Goal: Communication & Community: Answer question/provide support

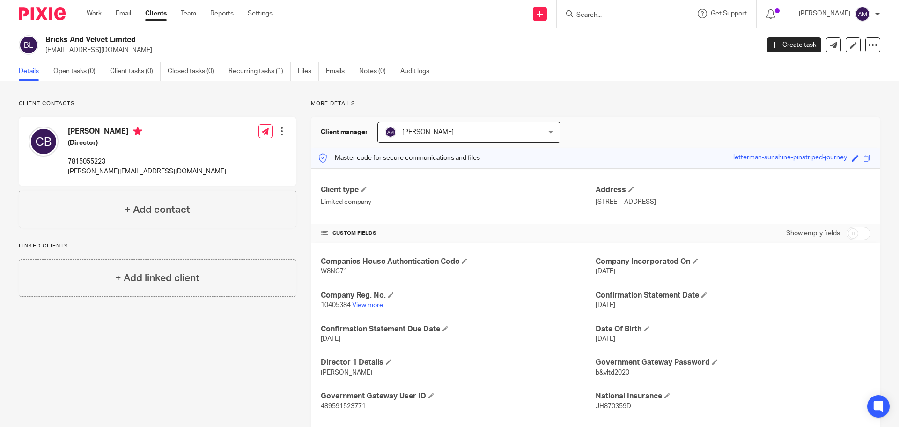
click at [613, 16] on input "Search" at bounding box center [618, 15] width 84 height 8
type input "Glazing"
click at [638, 38] on link at bounding box center [653, 41] width 158 height 22
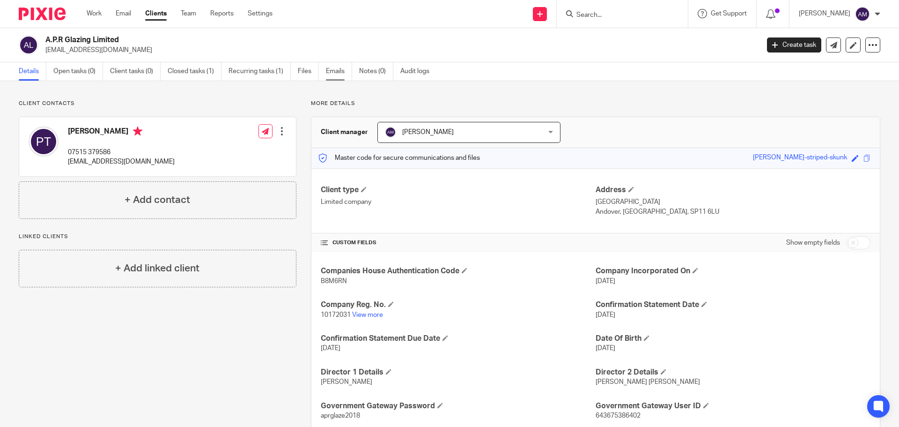
click at [338, 73] on link "Emails" at bounding box center [339, 71] width 26 height 18
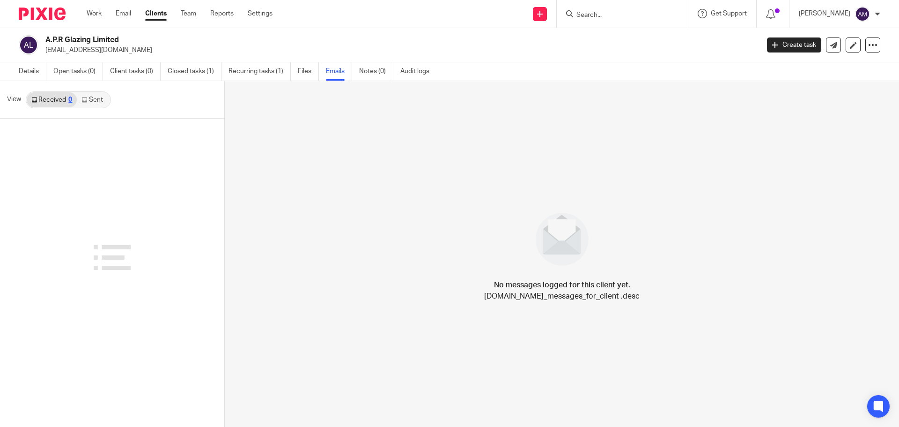
click at [93, 100] on link "Sent" at bounding box center [93, 99] width 33 height 15
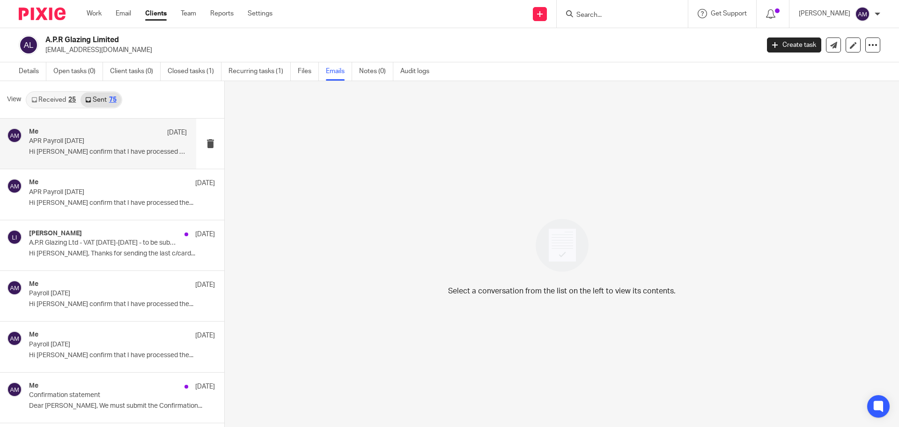
click at [67, 142] on p "APR Payroll August 2025" at bounding box center [92, 141] width 126 height 8
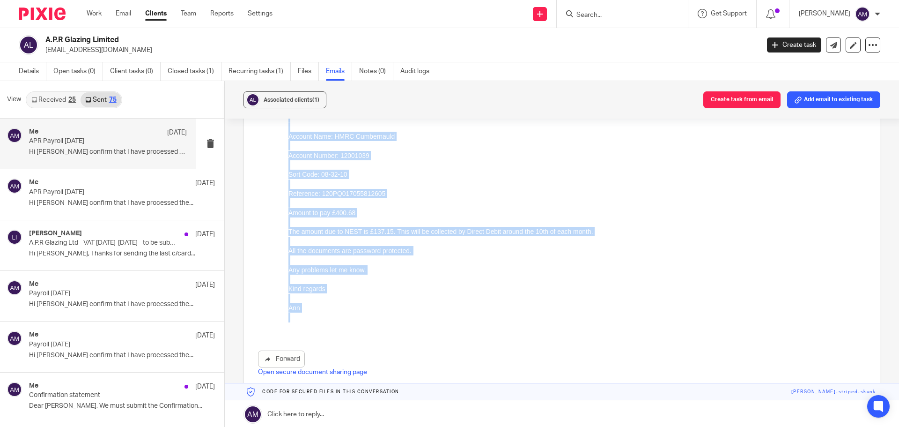
scroll to position [187, 0]
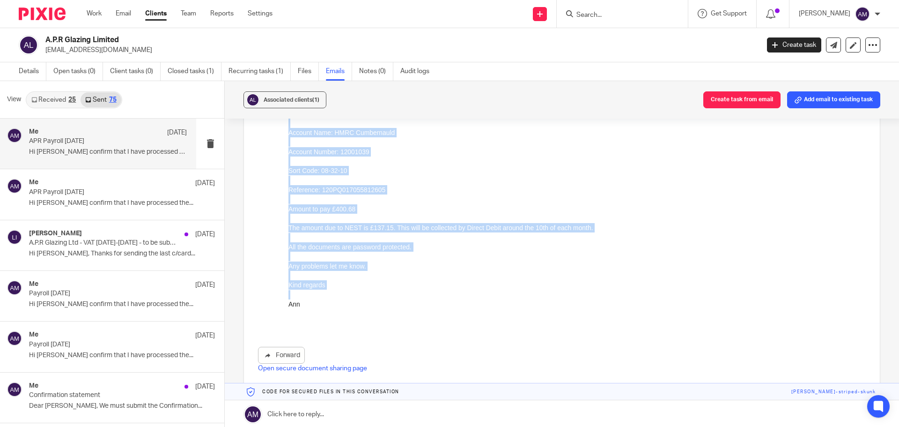
drag, startPoint x: 289, startPoint y: 48, endPoint x: 351, endPoint y: 315, distance: 273.6
click at [351, 315] on div "Hi Paul I confirm that I have processed the payroll for August 2025. Attached a…" at bounding box center [578, 185] width 578 height 286
copy div "Hi Paul I confirm that I have processed the payroll for August 2025. Attached a…"
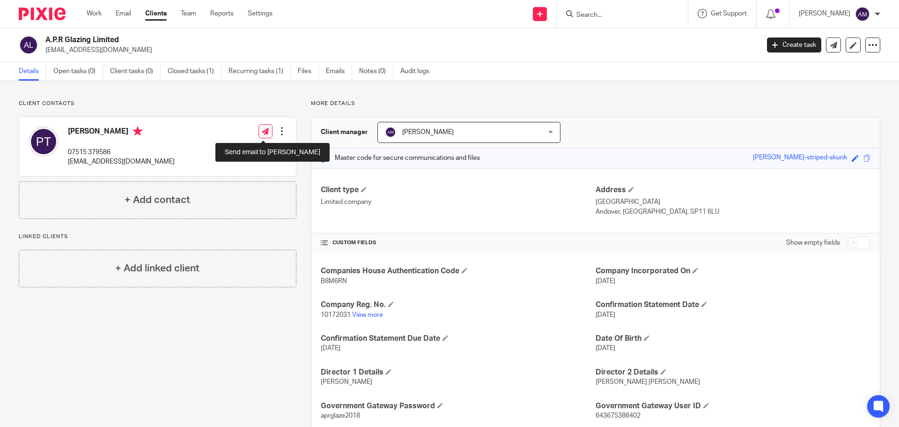
click at [262, 132] on icon at bounding box center [265, 131] width 7 height 7
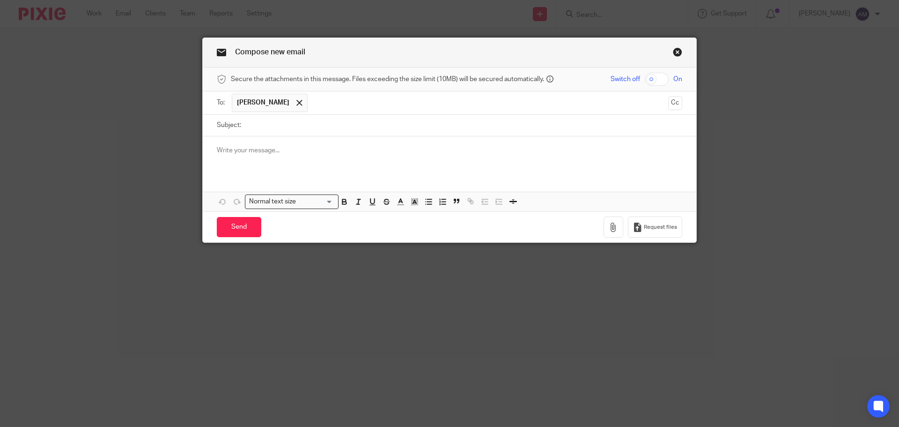
click at [217, 150] on p at bounding box center [450, 150] width 466 height 9
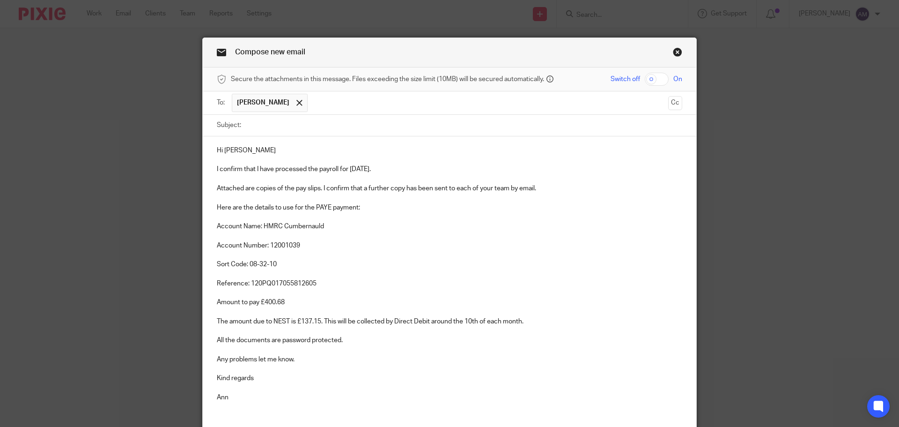
click at [649, 81] on input "checkbox" at bounding box center [657, 79] width 24 height 13
checkbox input "true"
click at [271, 128] on input "Subject:" at bounding box center [464, 125] width 437 height 21
type input "Payroll [DATE]"
click at [368, 170] on p "I confirm that I have processed the payroll for [DATE]." at bounding box center [450, 168] width 466 height 9
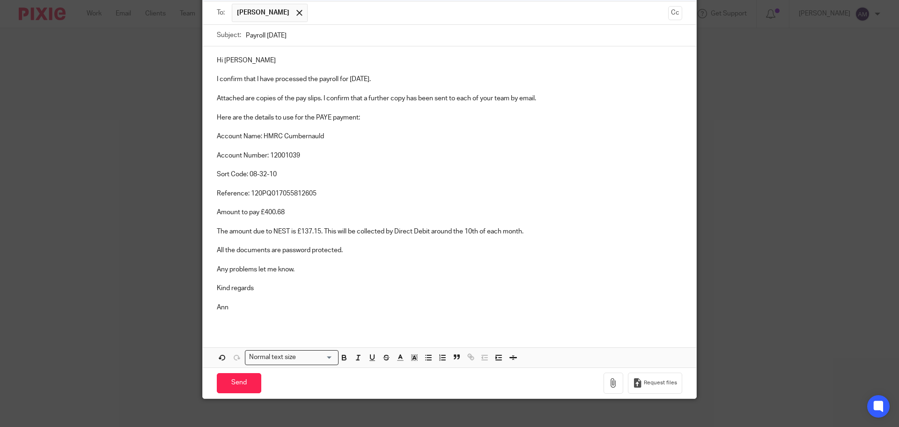
scroll to position [94, 0]
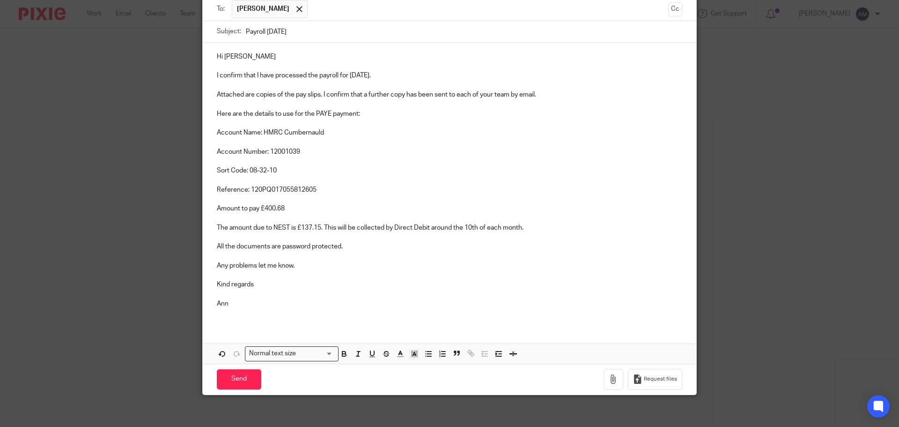
click at [317, 190] on p "Reference: 120PQ017055812605" at bounding box center [450, 184] width 466 height 19
click at [611, 376] on icon "button" at bounding box center [613, 378] width 9 height 9
click at [609, 380] on icon "button" at bounding box center [613, 378] width 9 height 9
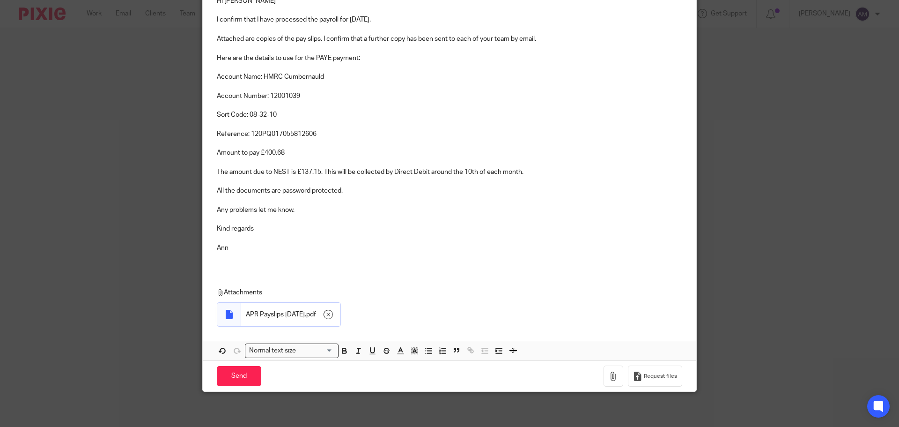
scroll to position [152, 0]
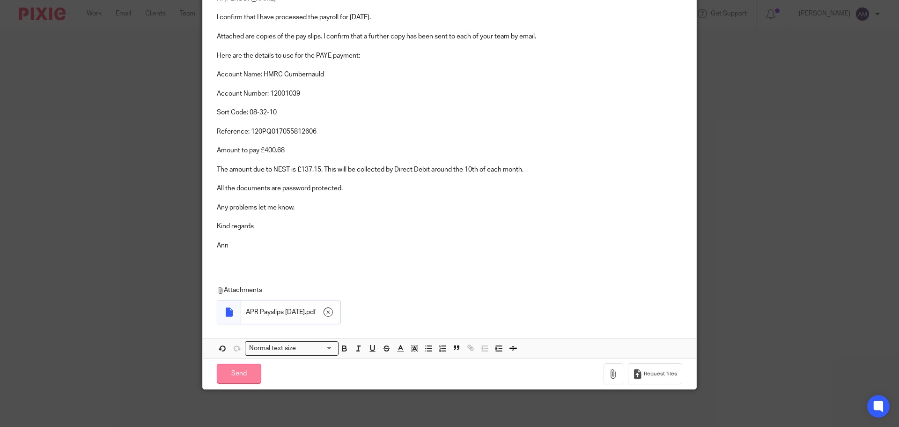
click at [236, 372] on input "Send" at bounding box center [239, 373] width 45 height 20
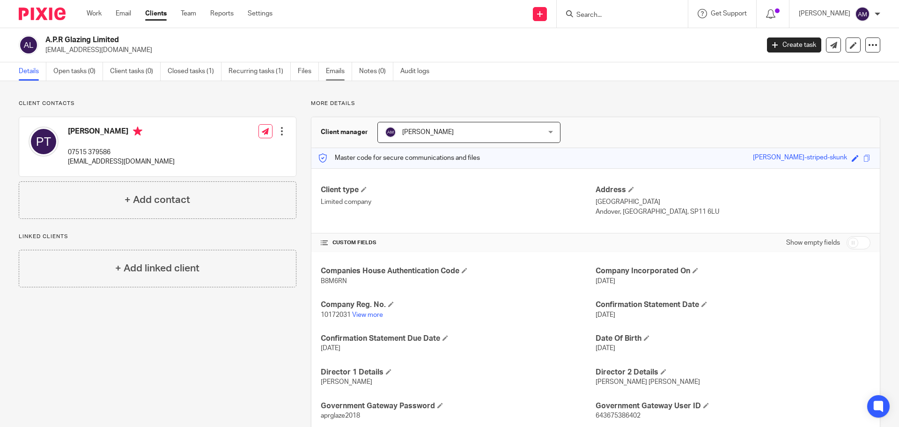
click at [337, 73] on link "Emails" at bounding box center [339, 71] width 26 height 18
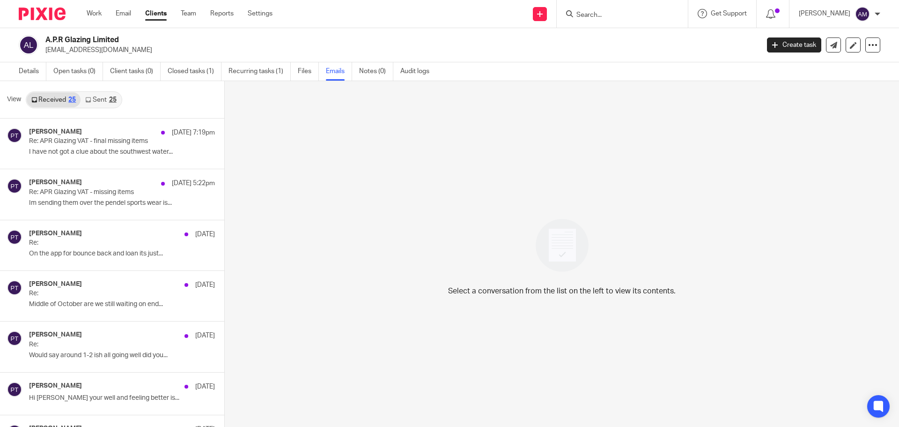
click at [107, 98] on link "Sent 25" at bounding box center [101, 99] width 40 height 15
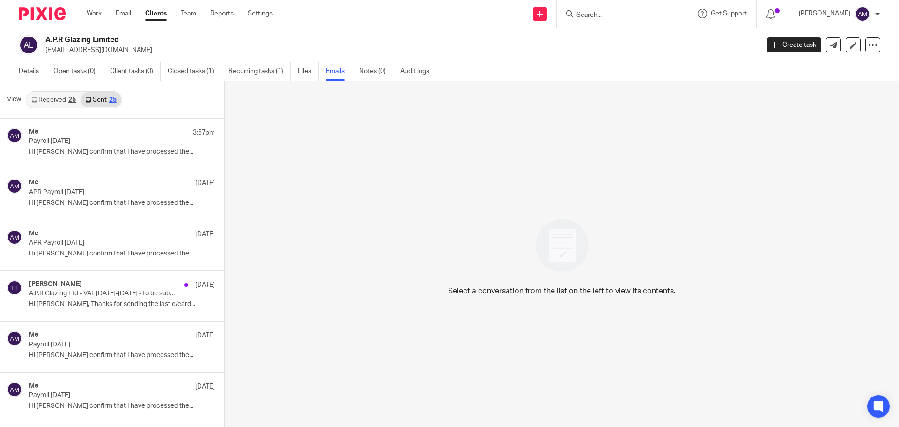
scroll to position [1, 0]
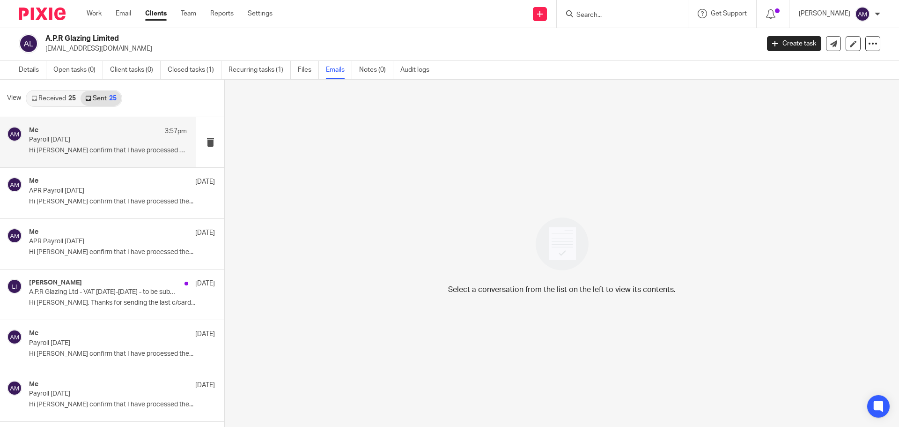
click at [105, 139] on p "Payroll [DATE]" at bounding box center [92, 140] width 126 height 8
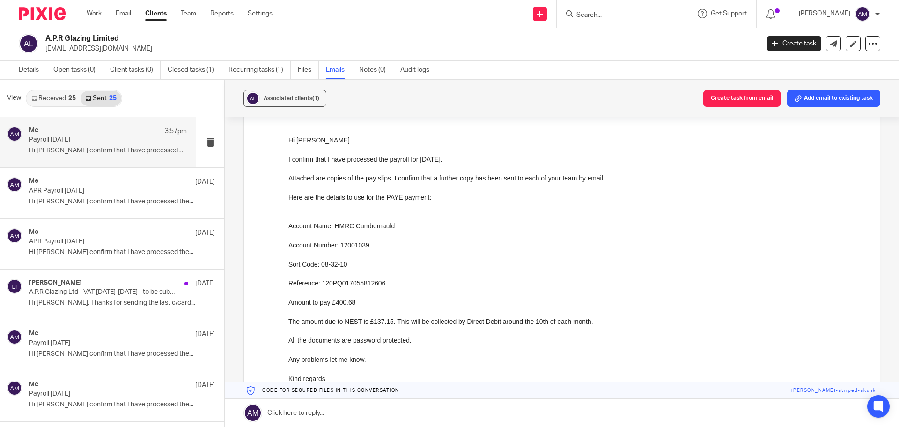
scroll to position [94, 0]
